Goal: Transaction & Acquisition: Purchase product/service

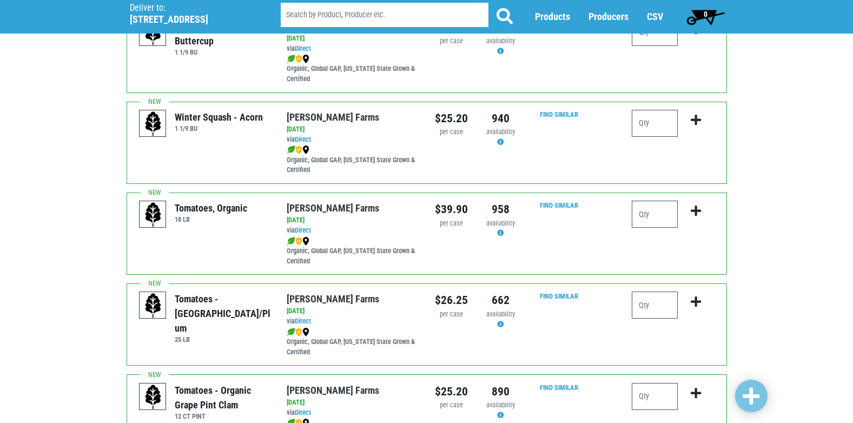
scroll to position [405, 0]
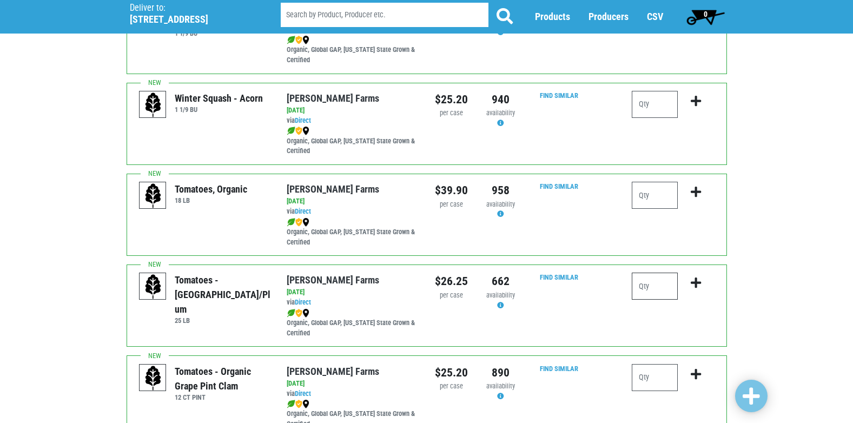
click at [651, 282] on input "number" at bounding box center [655, 286] width 46 height 27
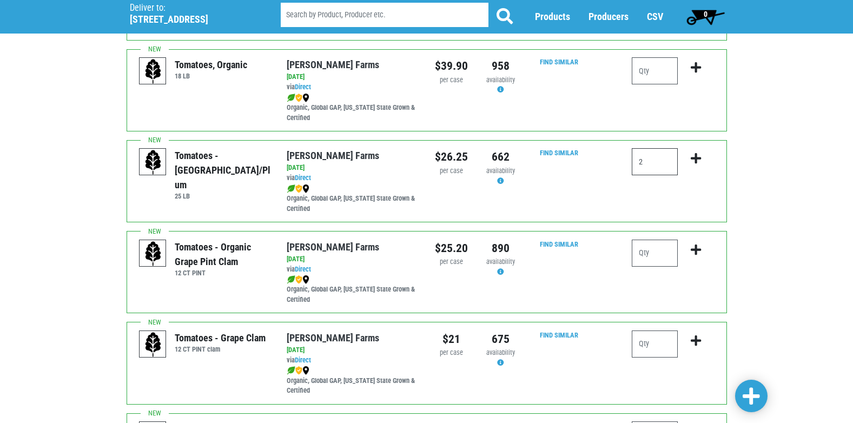
scroll to position [584, 0]
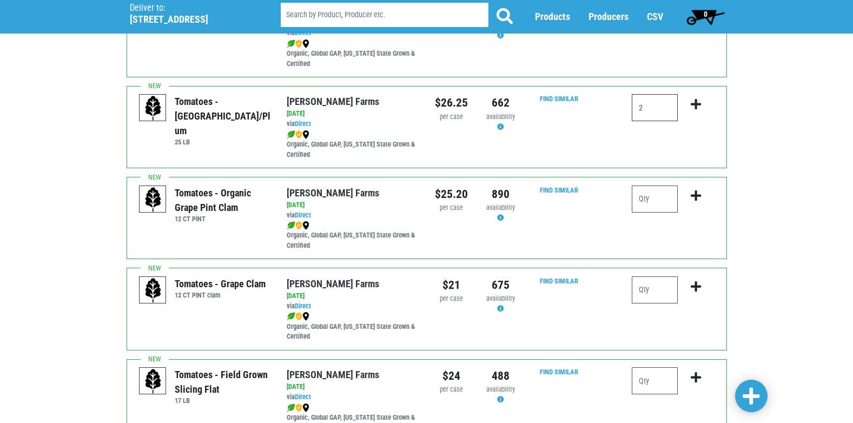
type input "2"
click at [697, 99] on icon "submit" at bounding box center [696, 104] width 10 height 12
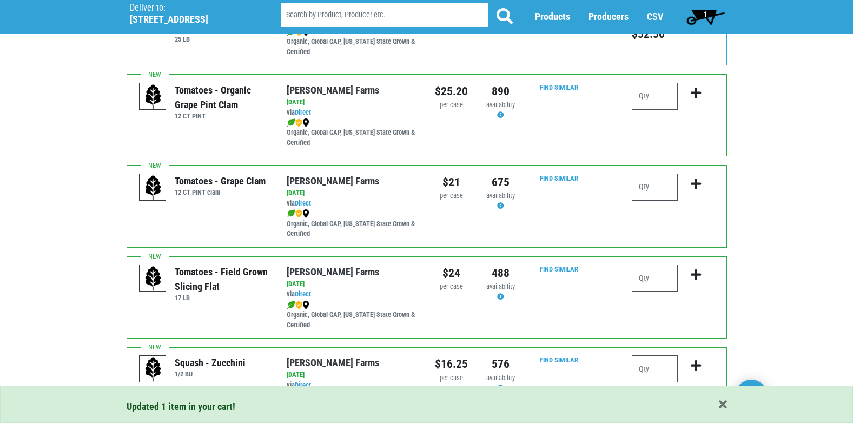
scroll to position [714, 0]
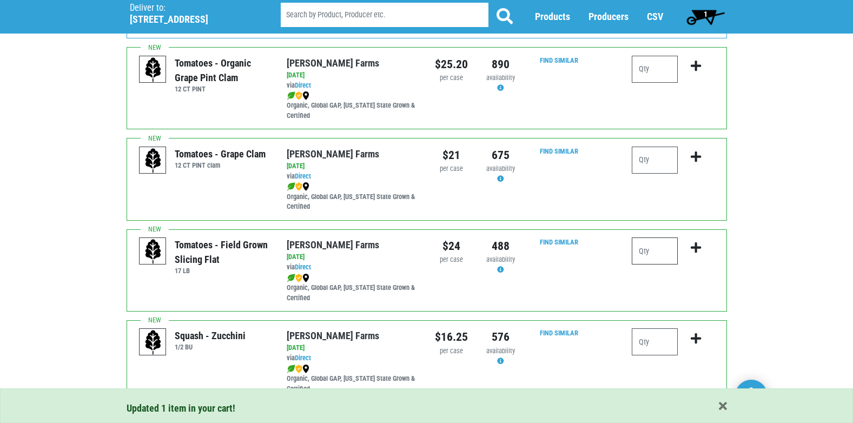
click at [646, 253] on input "number" at bounding box center [655, 250] width 46 height 27
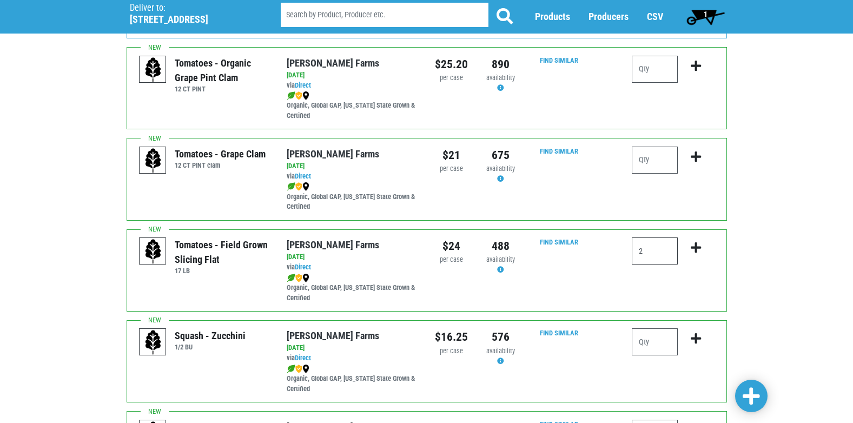
type input "2"
click at [693, 246] on icon "submit" at bounding box center [696, 248] width 10 height 12
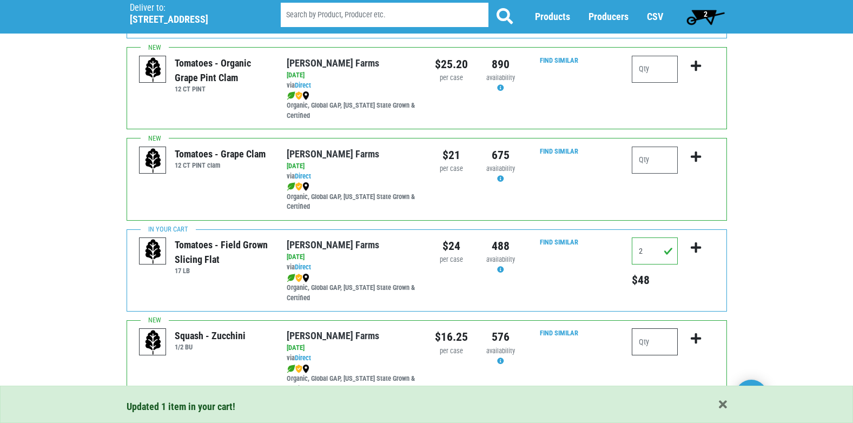
click at [660, 338] on input "number" at bounding box center [655, 341] width 46 height 27
type input "3"
click at [696, 336] on icon "submit" at bounding box center [696, 339] width 10 height 12
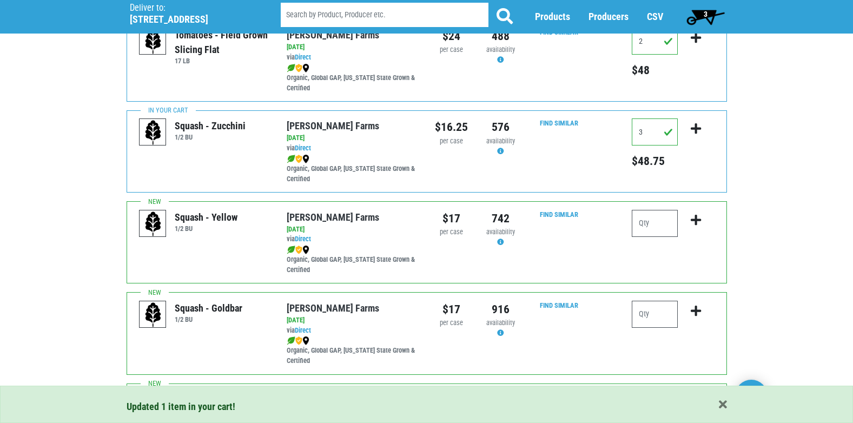
scroll to position [932, 0]
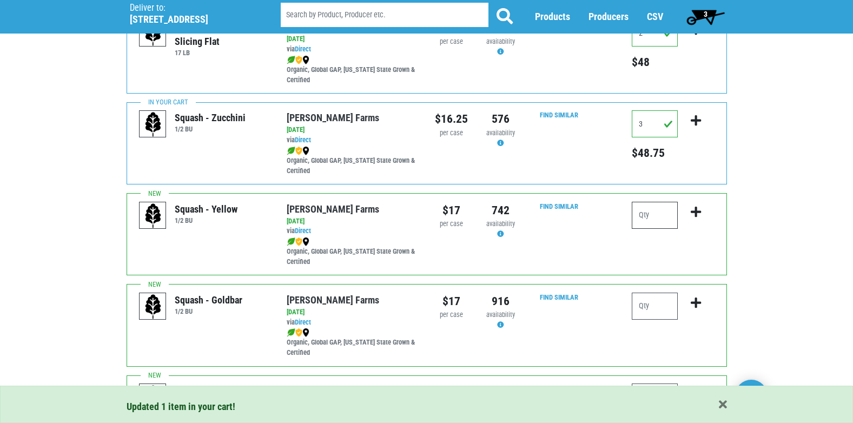
click at [660, 212] on input "number" at bounding box center [655, 215] width 46 height 27
type input "1"
click at [696, 208] on icon "submit" at bounding box center [696, 212] width 10 height 12
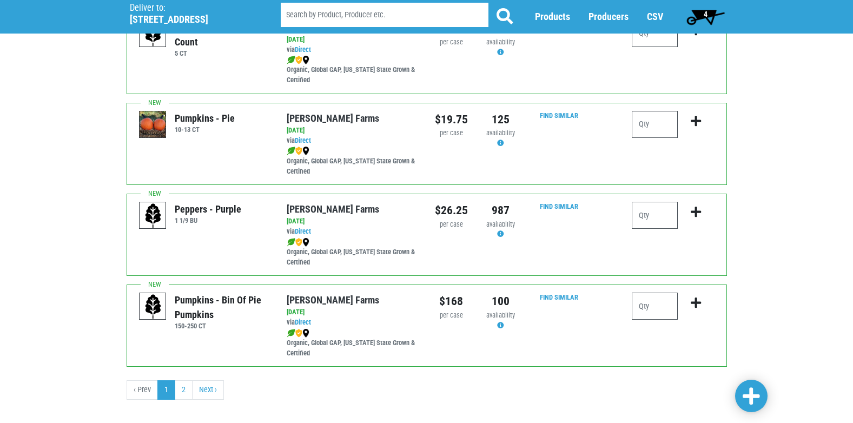
scroll to position [1581, 0]
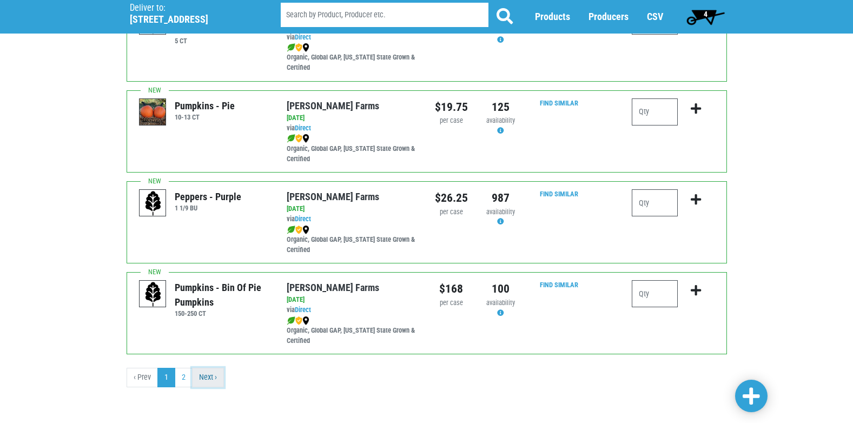
click at [211, 377] on link "Next ›" at bounding box center [208, 377] width 32 height 19
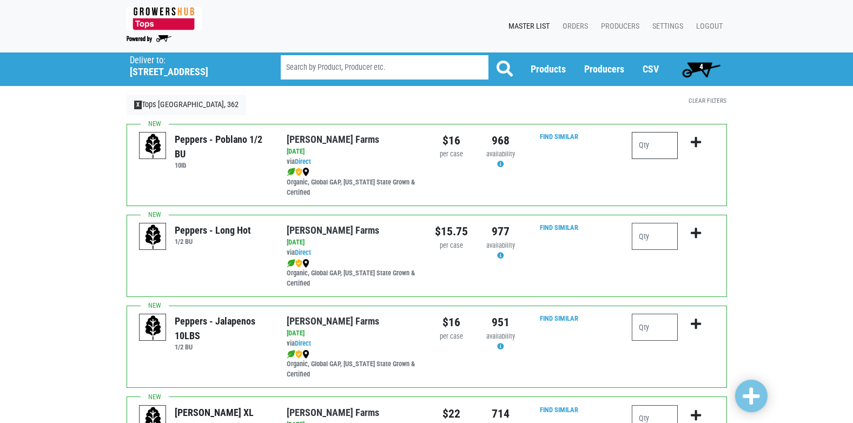
click at [664, 143] on input "number" at bounding box center [655, 145] width 46 height 27
type input "1"
click at [696, 142] on icon "submit" at bounding box center [696, 142] width 10 height 12
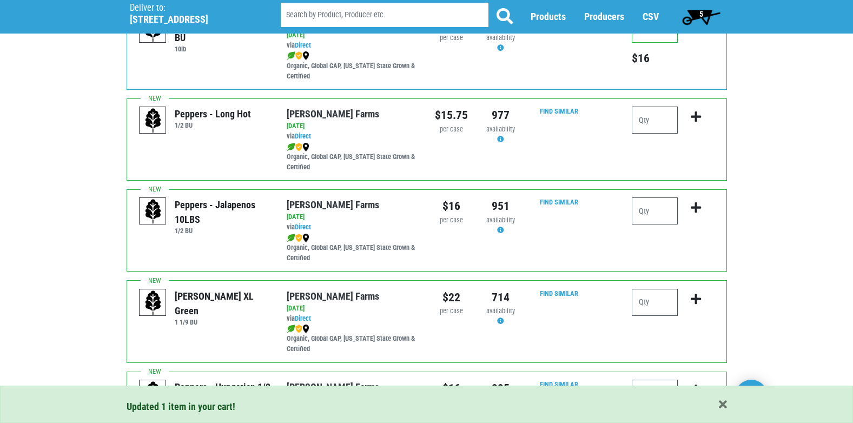
scroll to position [143, 0]
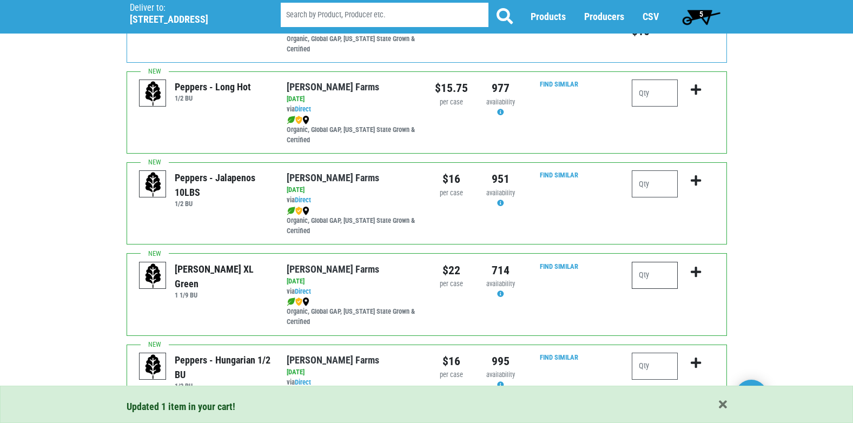
click at [659, 276] on input "number" at bounding box center [655, 275] width 46 height 27
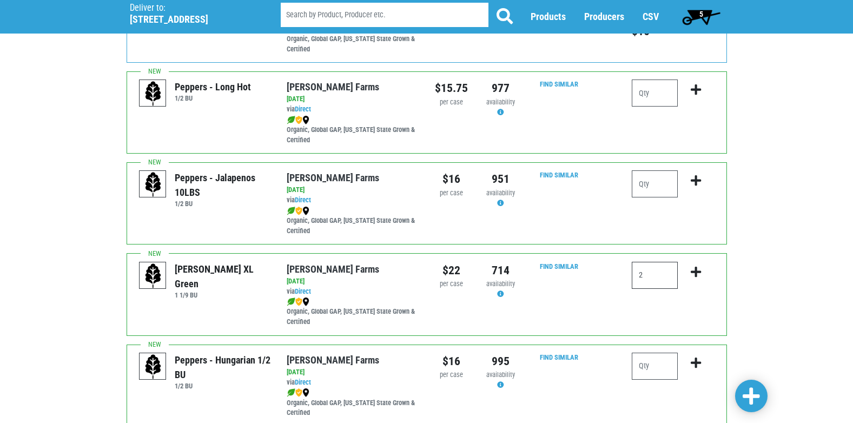
type input "2"
click at [695, 272] on icon "submit" at bounding box center [696, 272] width 10 height 12
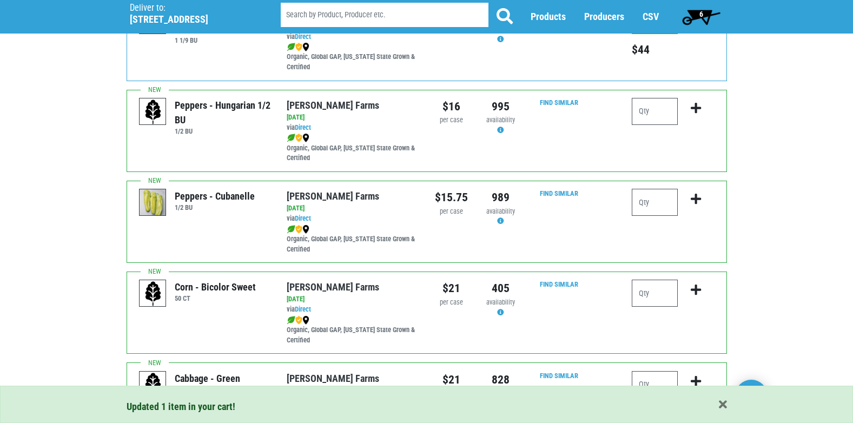
scroll to position [402, 0]
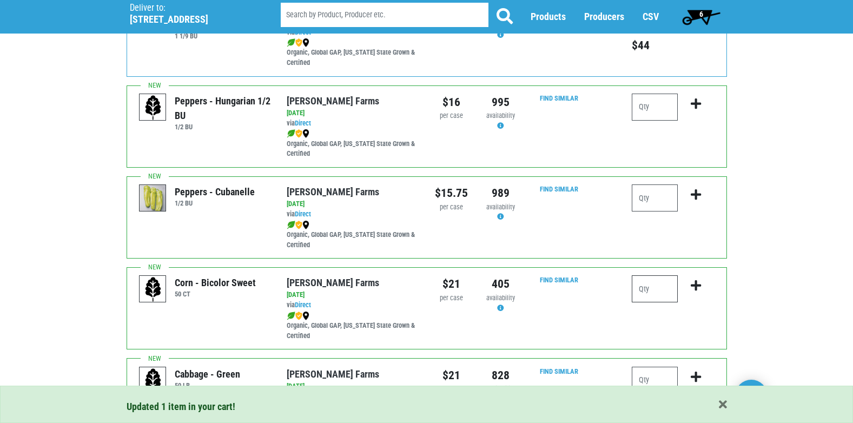
click at [667, 289] on input "number" at bounding box center [655, 288] width 46 height 27
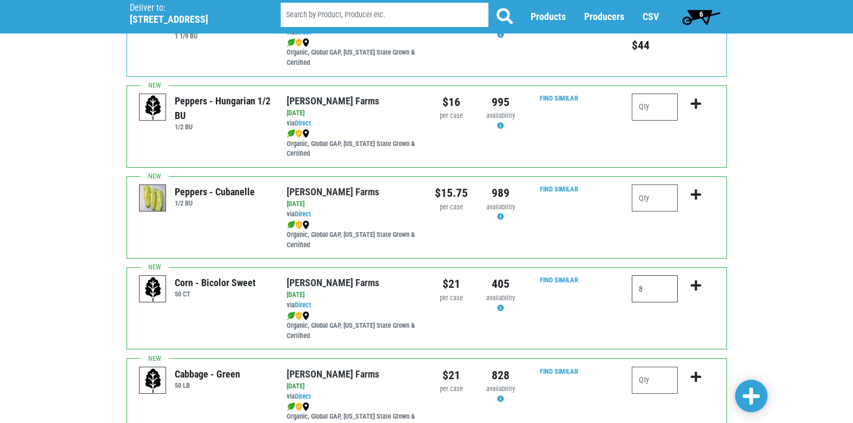
type input "8"
click at [696, 283] on icon "submit" at bounding box center [696, 286] width 10 height 12
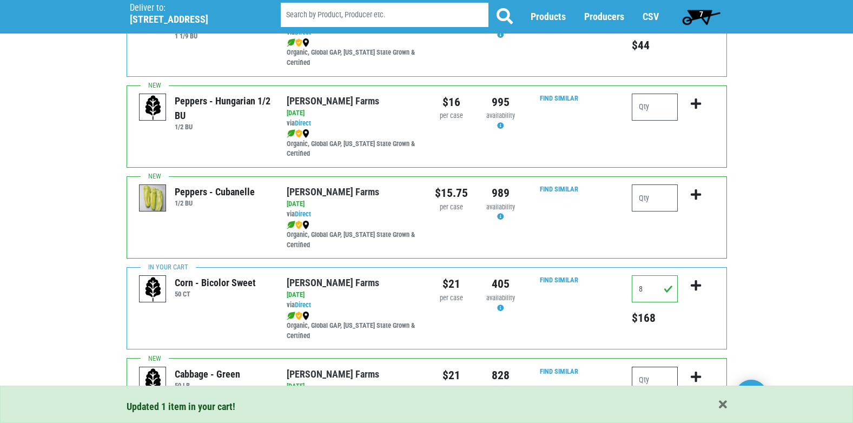
click at [664, 377] on input "number" at bounding box center [655, 380] width 46 height 27
type input "2"
click at [696, 374] on icon "submit" at bounding box center [696, 377] width 10 height 12
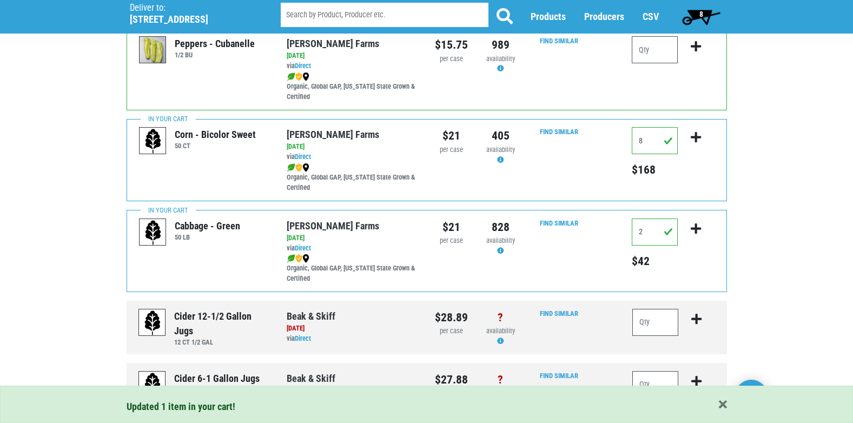
scroll to position [555, 0]
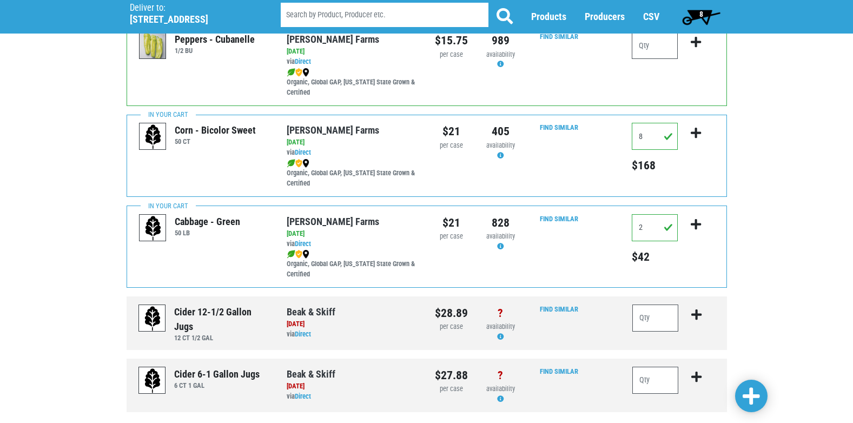
click at [698, 9] on span "8" at bounding box center [701, 17] width 48 height 22
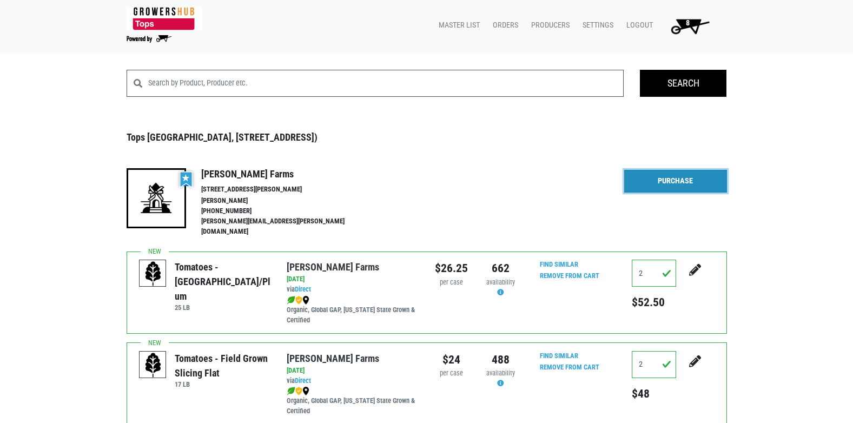
click at [679, 171] on link "Purchase" at bounding box center [675, 181] width 103 height 23
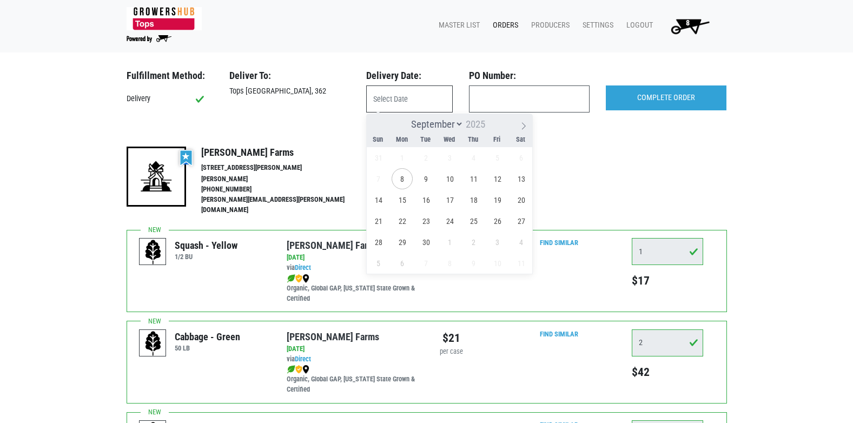
click at [389, 95] on input "text" at bounding box center [409, 98] width 87 height 27
click at [403, 177] on span "8" at bounding box center [402, 178] width 21 height 21
type input "[DATE]"
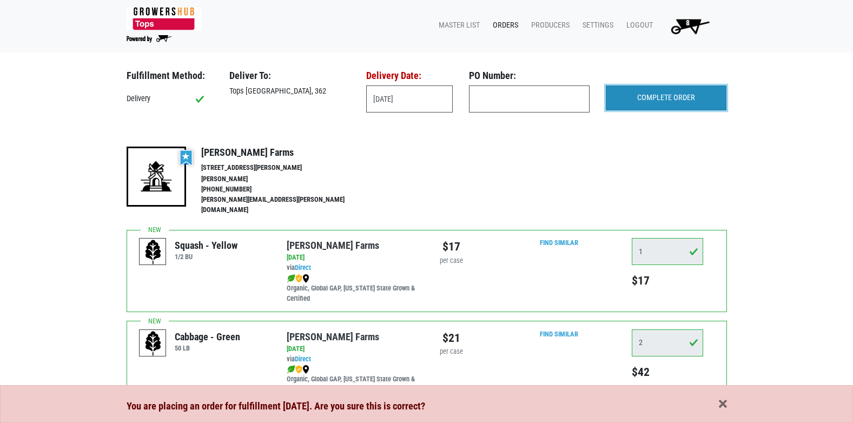
click at [669, 101] on input "COMPLETE ORDER" at bounding box center [666, 97] width 121 height 25
